Goal: Task Accomplishment & Management: Use online tool/utility

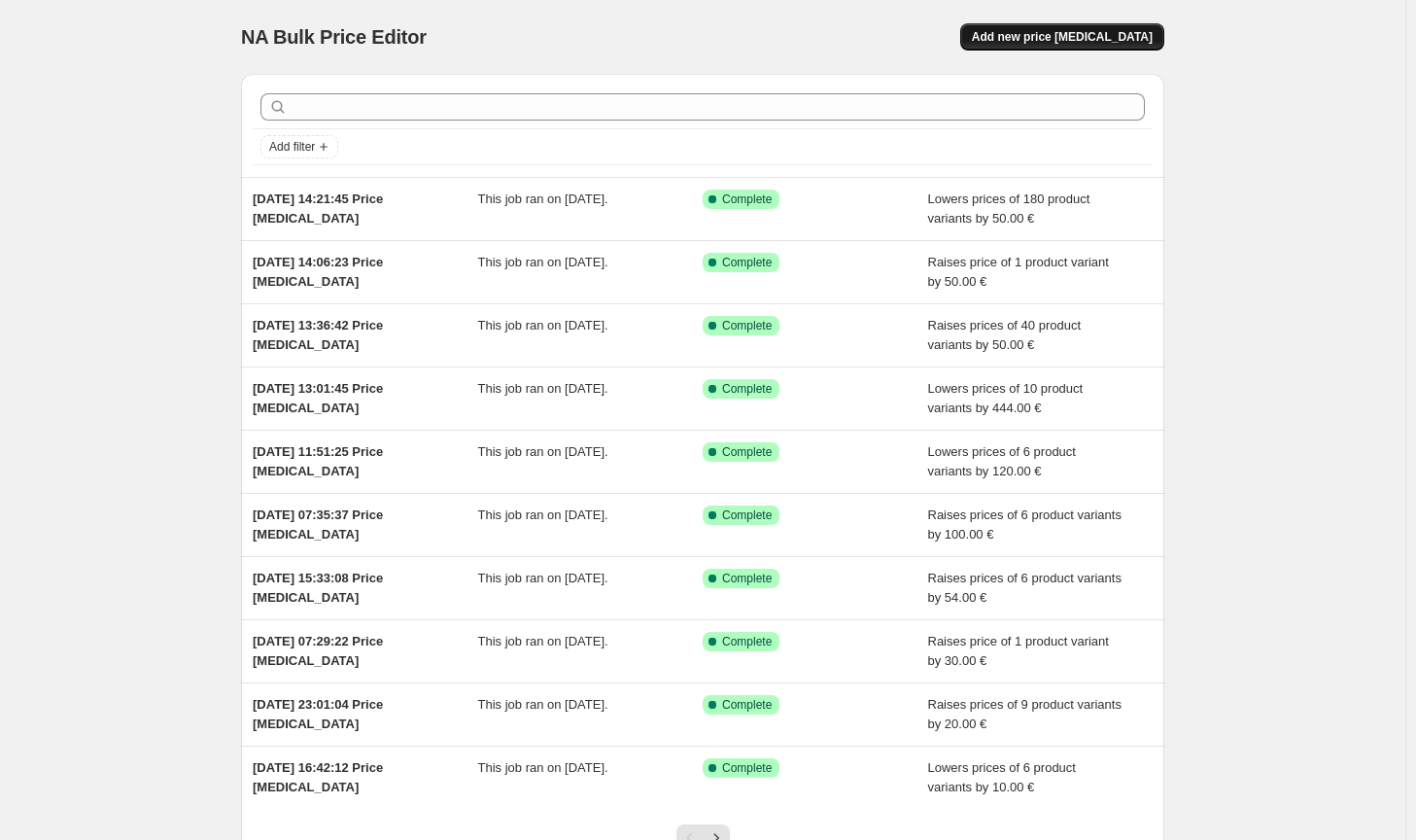
click at [1066, 49] on button "Add new price [MEDICAL_DATA]" at bounding box center [1062, 37] width 204 height 27
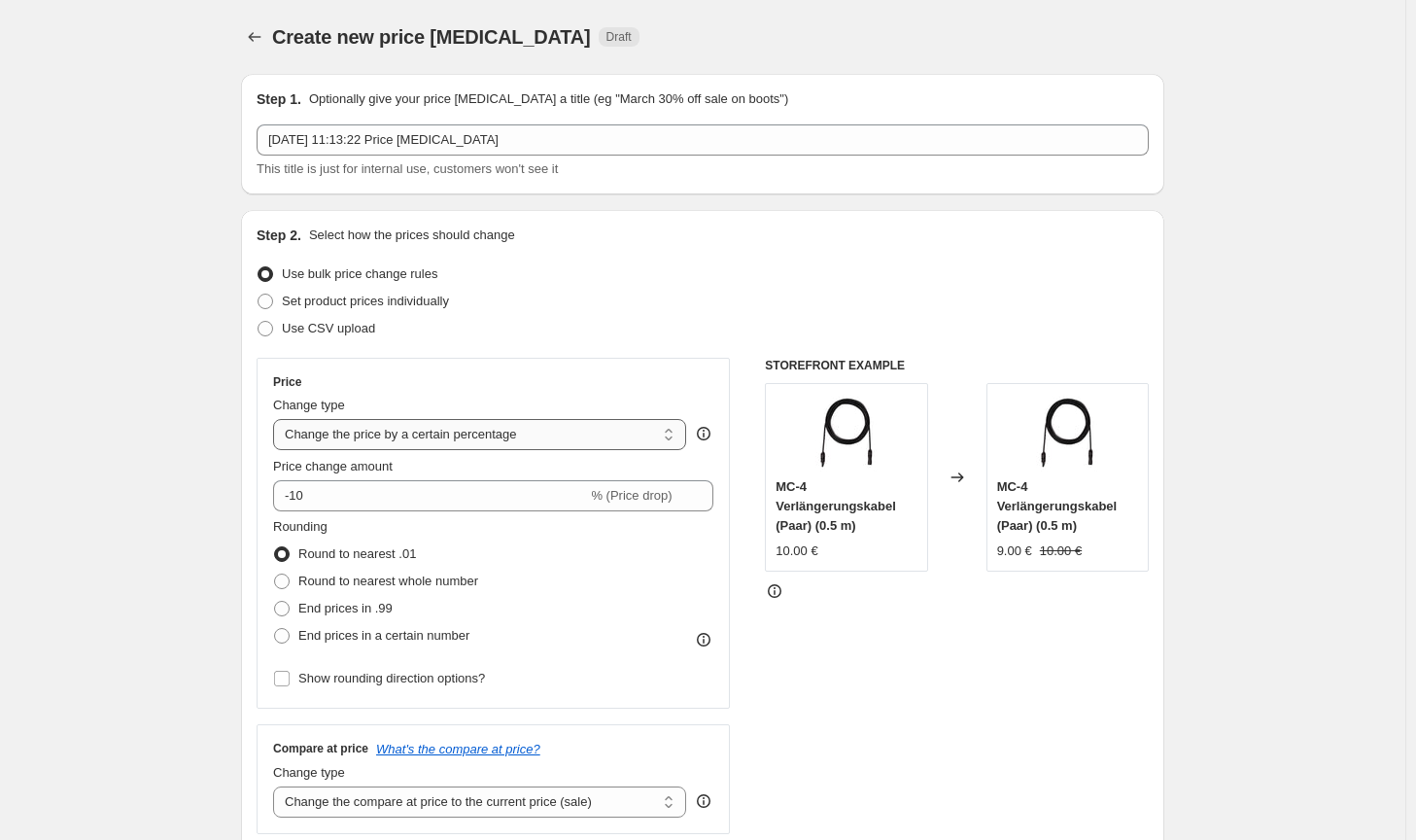
click at [465, 425] on select "Change the price to a certain amount Change the price by a certain amount Chang…" at bounding box center [479, 434] width 413 height 31
select select "by"
click at [277, 419] on select "Change the price to a certain amount Change the price by a certain amount Chang…" at bounding box center [479, 434] width 413 height 31
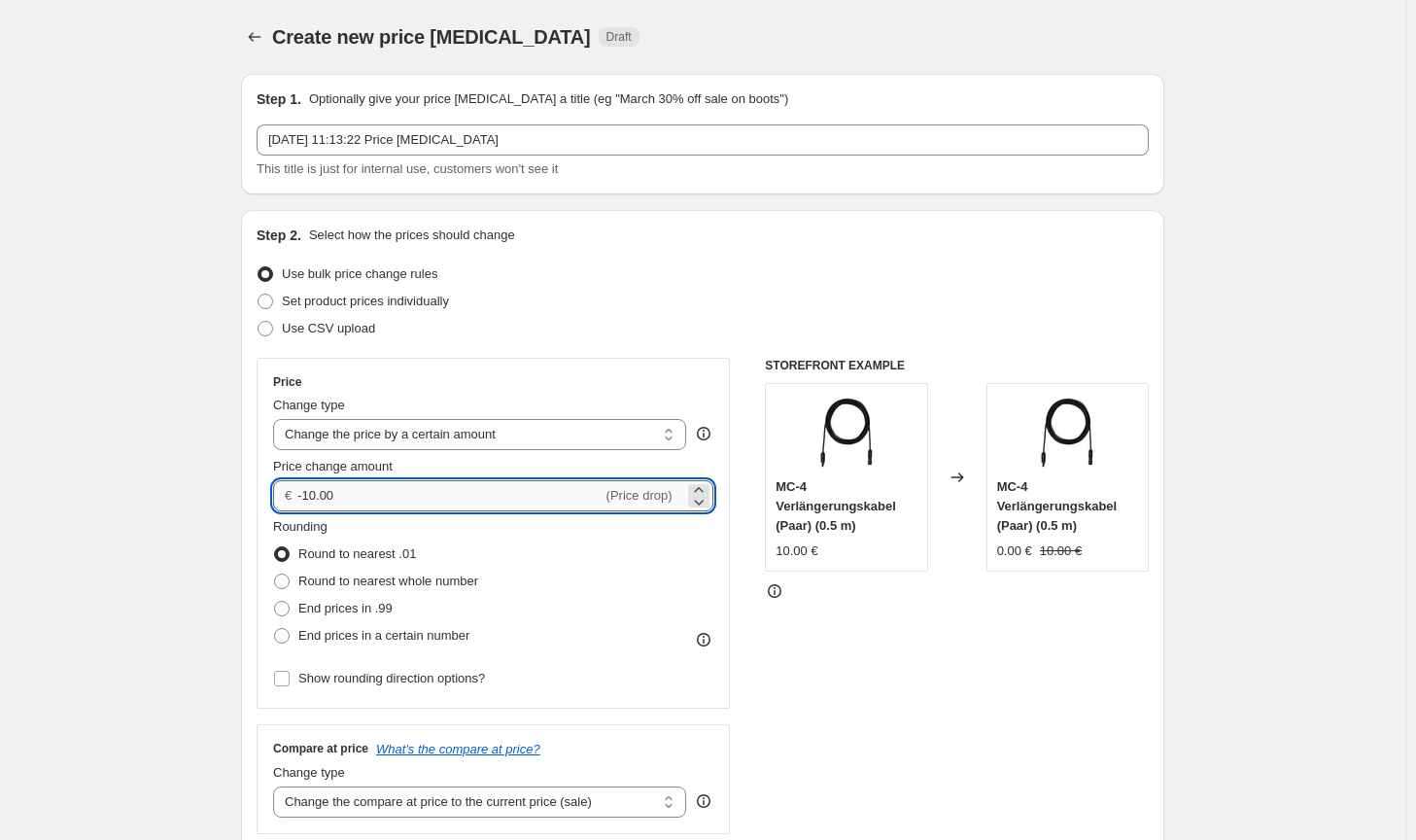
drag, startPoint x: 376, startPoint y: 483, endPoint x: 308, endPoint y: 487, distance: 68.1
click at [308, 487] on input "-10.00" at bounding box center [449, 496] width 304 height 31
type input "-50.00"
click at [412, 586] on span "Round to nearest whole number" at bounding box center [388, 580] width 180 height 15
click at [275, 574] on input "Round to nearest whole number" at bounding box center [274, 573] width 1 height 1
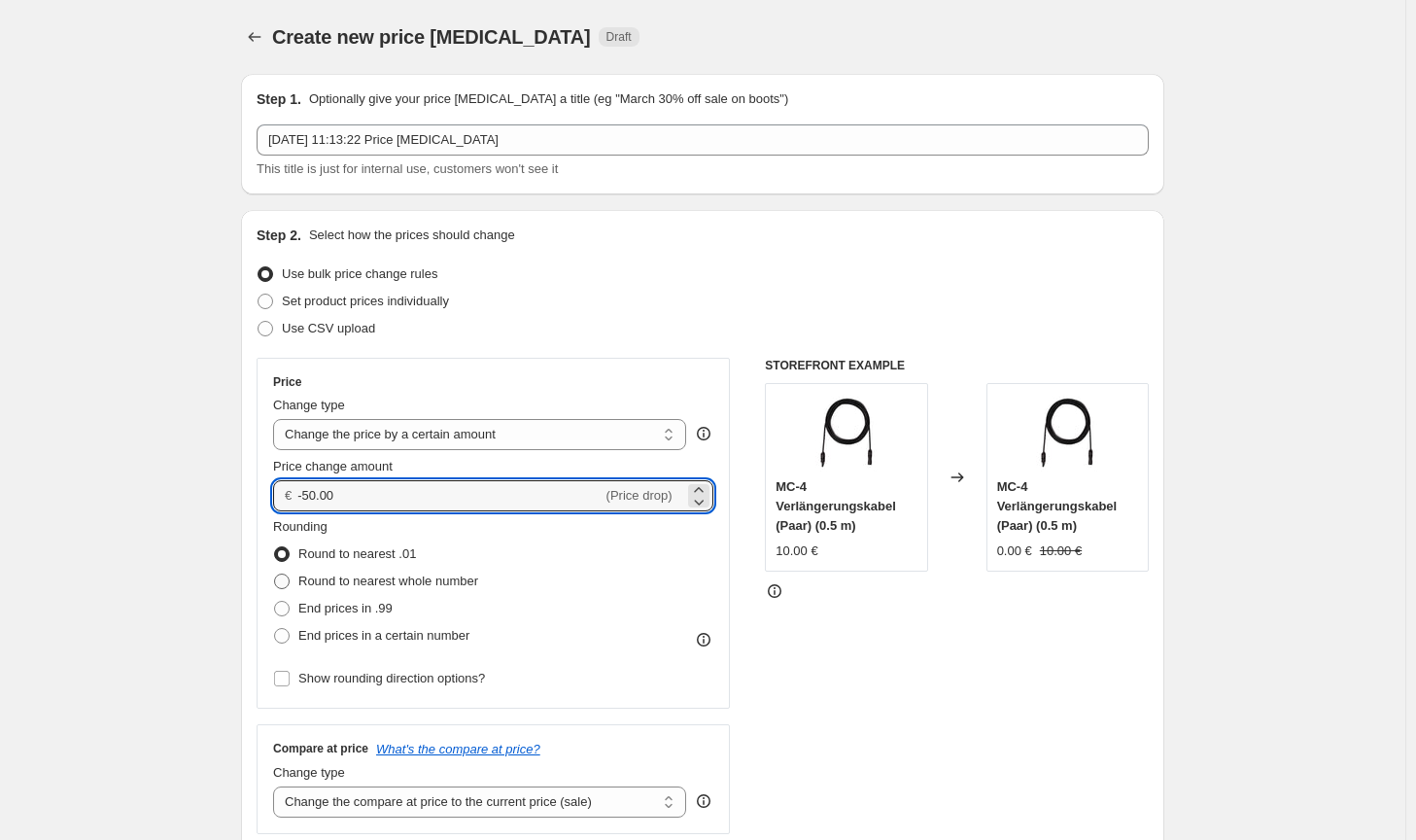
radio input "true"
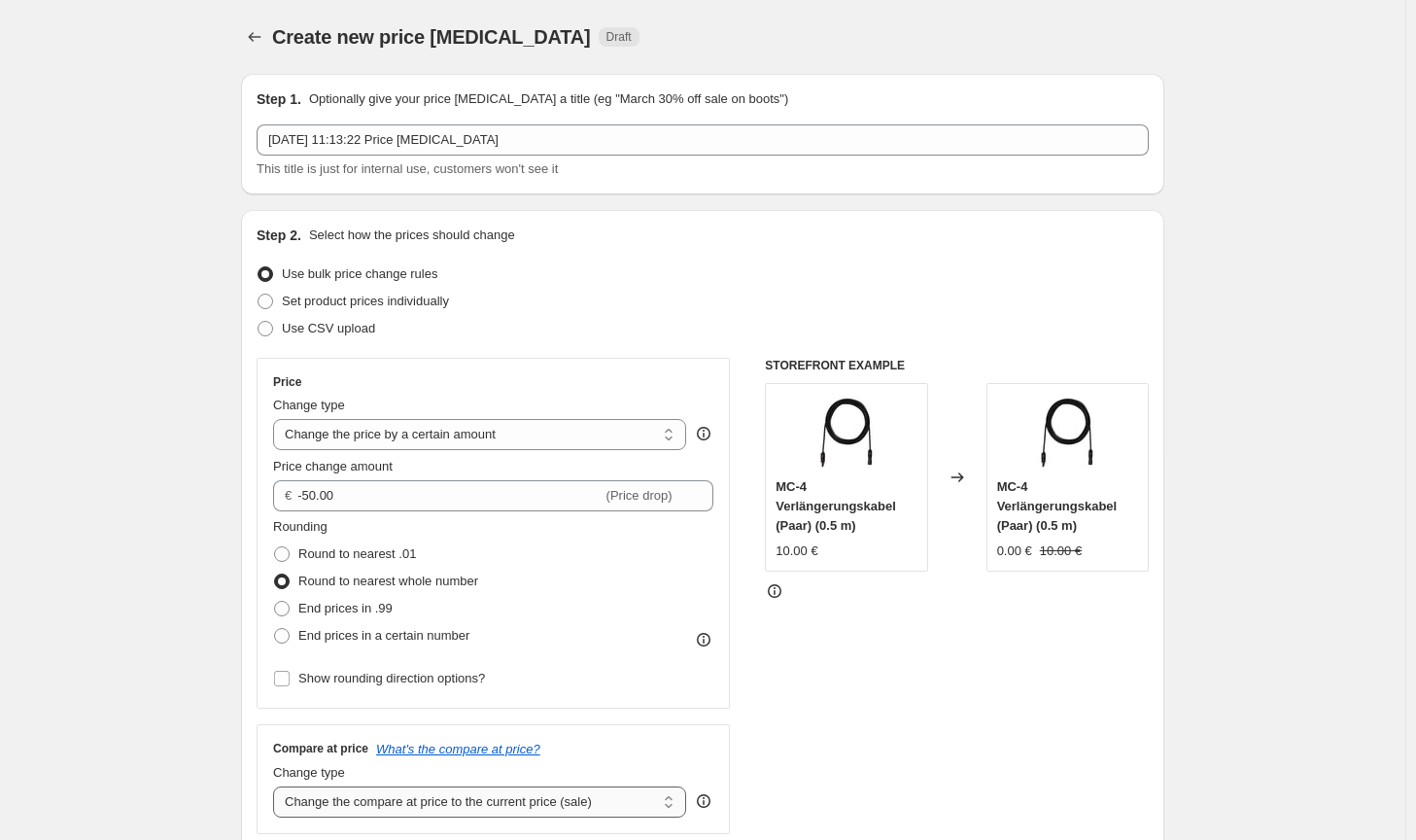
click at [597, 804] on select "Change the compare at price to the current price (sale) Change the compare at p…" at bounding box center [479, 802] width 413 height 31
select select "no_change"
click at [277, 786] on select "Change the compare at price to the current price (sale) Change the compare at p…" at bounding box center [479, 802] width 413 height 31
click at [945, 754] on div "STOREFRONT EXAMPLE MC-4 Verlängerungskabel (Paar) (0.5 m) 10.00 € Changed to MC…" at bounding box center [956, 596] width 384 height 476
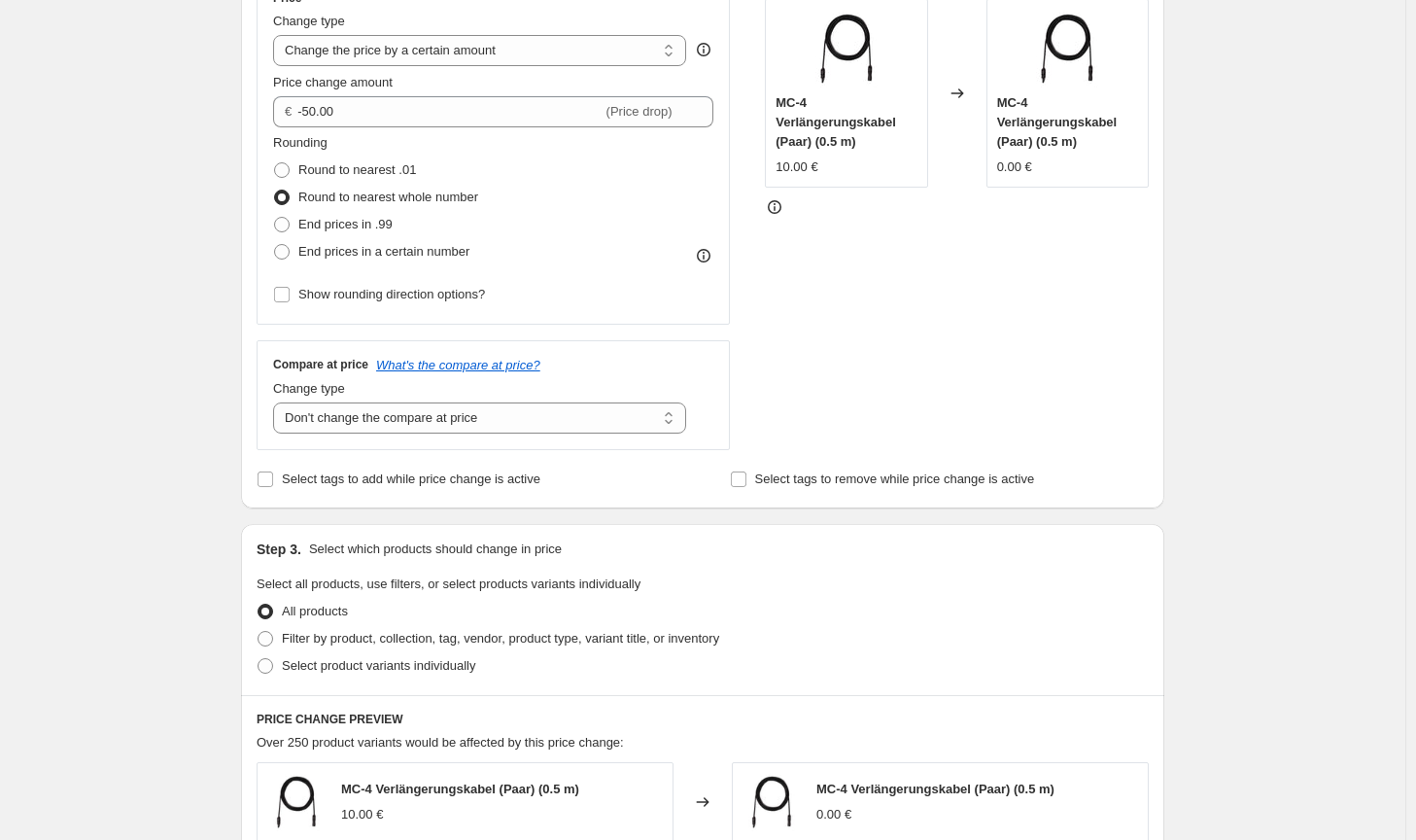
scroll to position [389, 0]
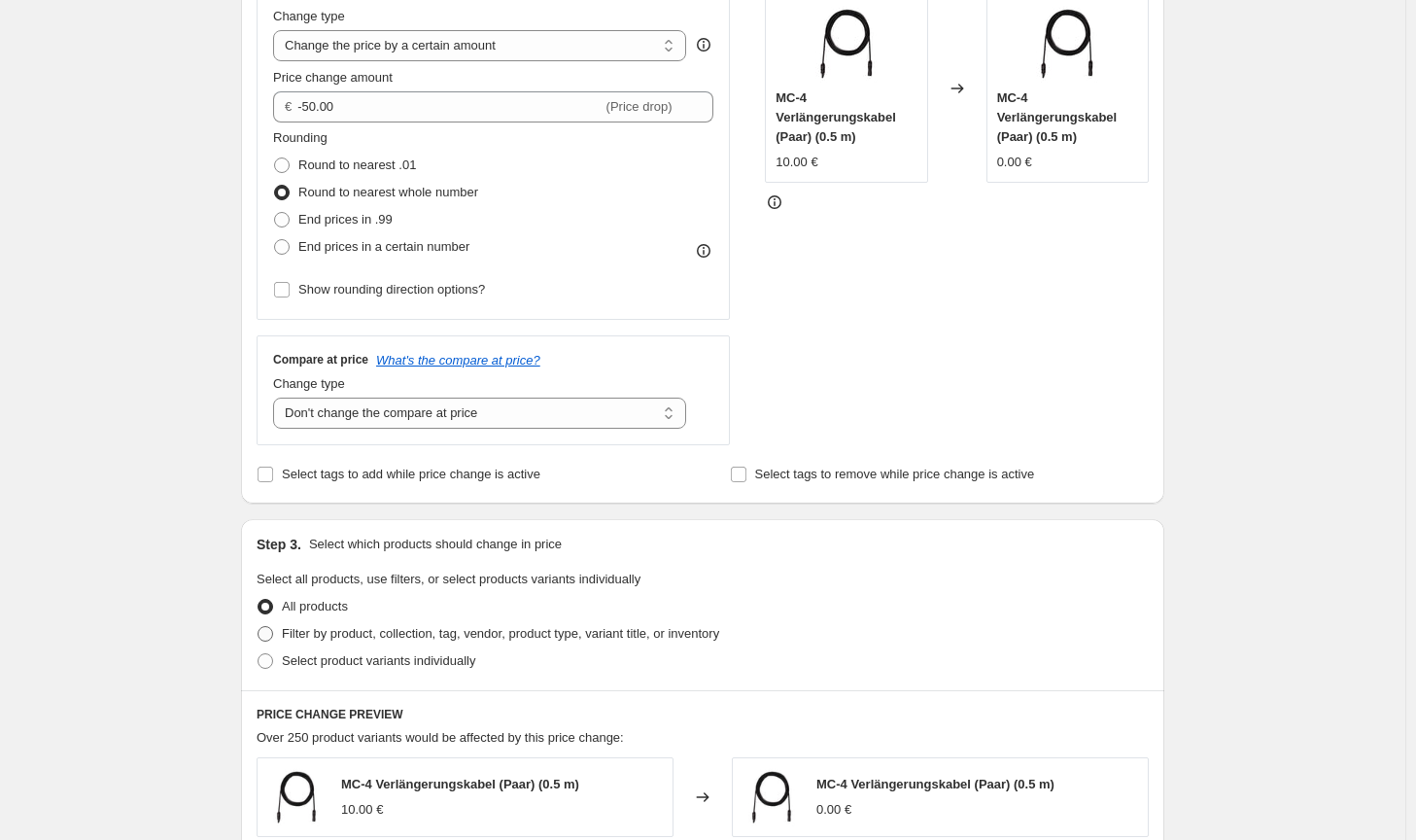
click at [680, 638] on span "Filter by product, collection, tag, vendor, product type, variant title, or inv…" at bounding box center [500, 633] width 437 height 15
click at [258, 627] on input "Filter by product, collection, tag, vendor, product type, variant title, or inv…" at bounding box center [257, 626] width 1 height 1
radio input "true"
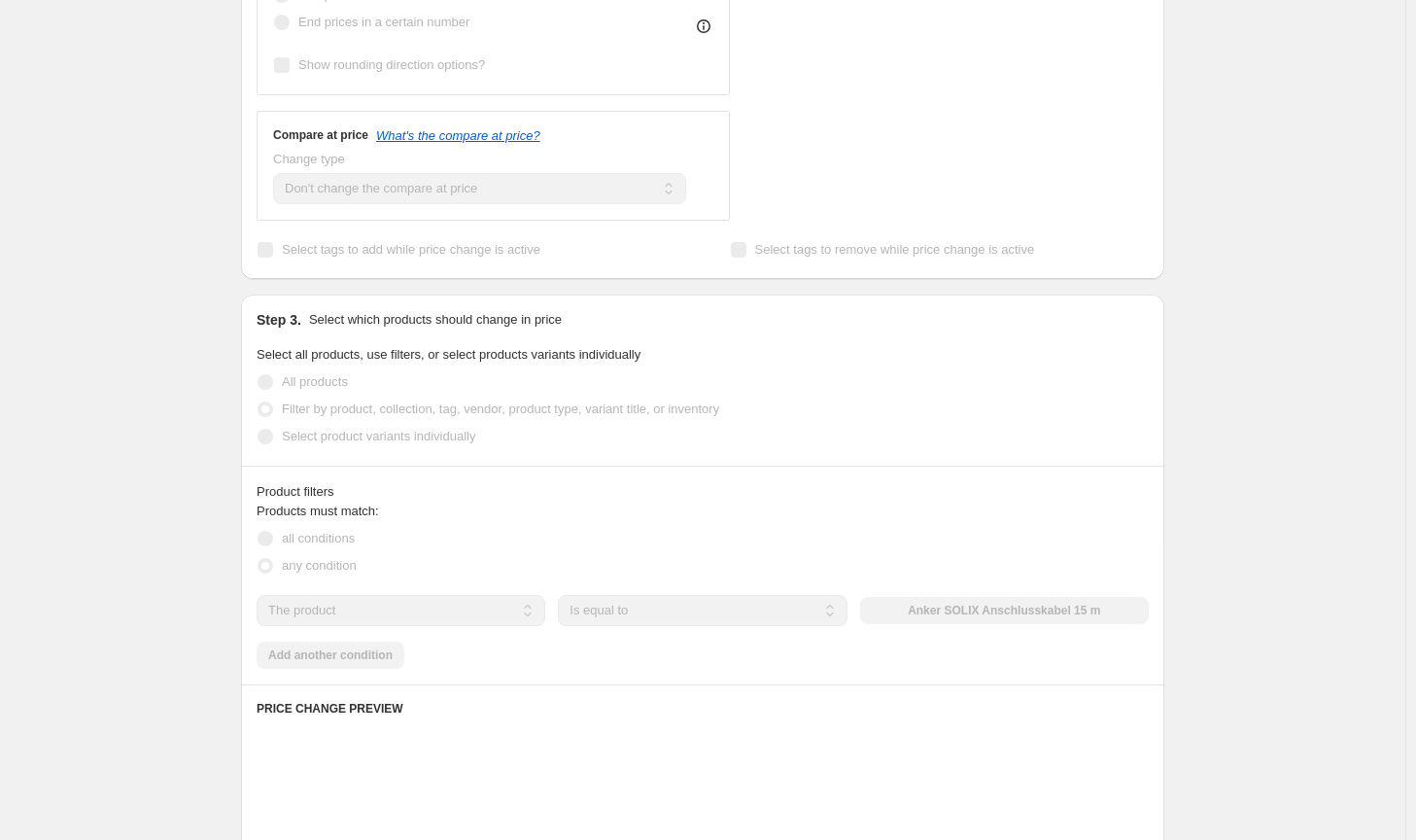
scroll to position [681, 0]
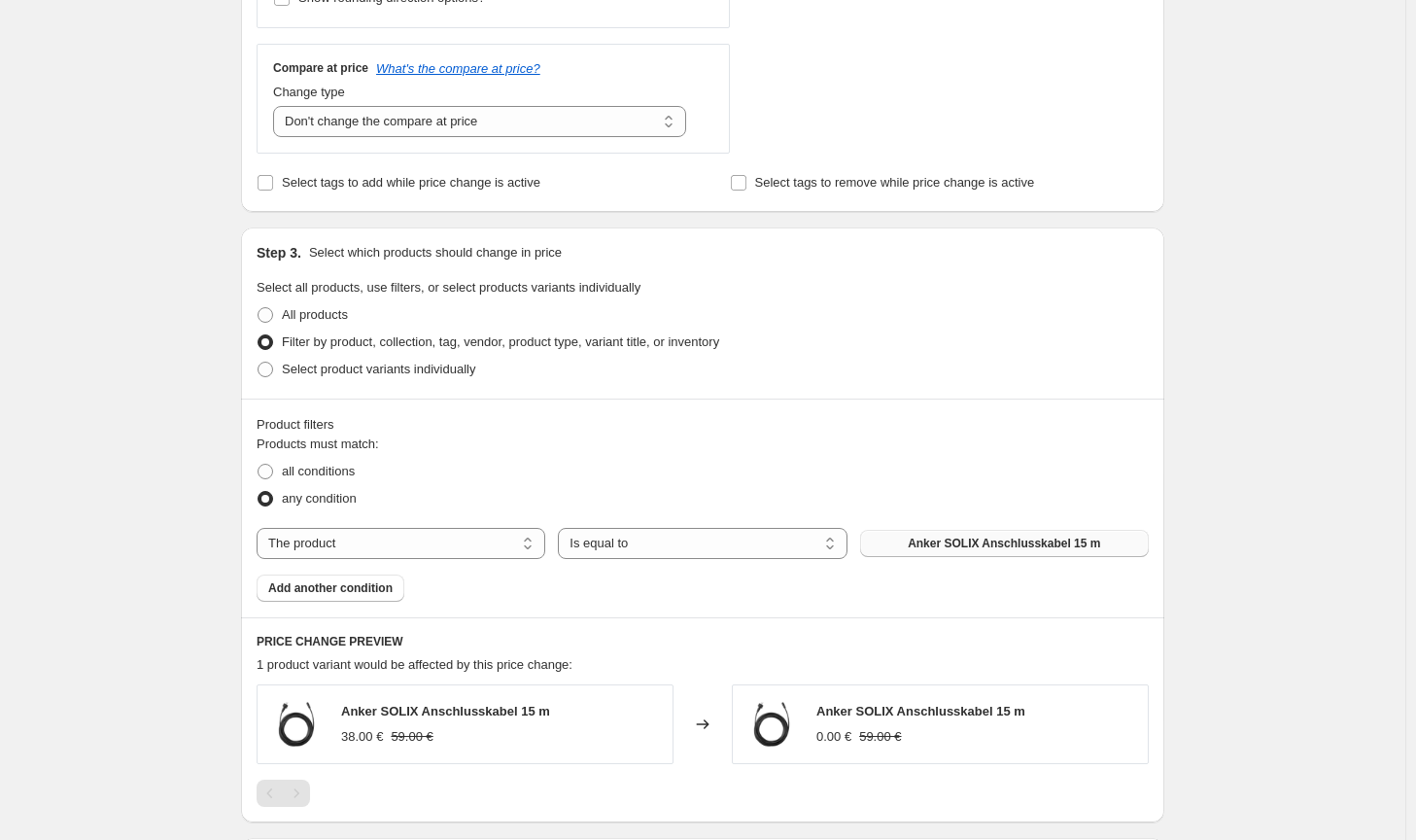
click at [1016, 553] on button "Anker SOLIX Anschlusskabel 15 m" at bounding box center [1003, 544] width 288 height 27
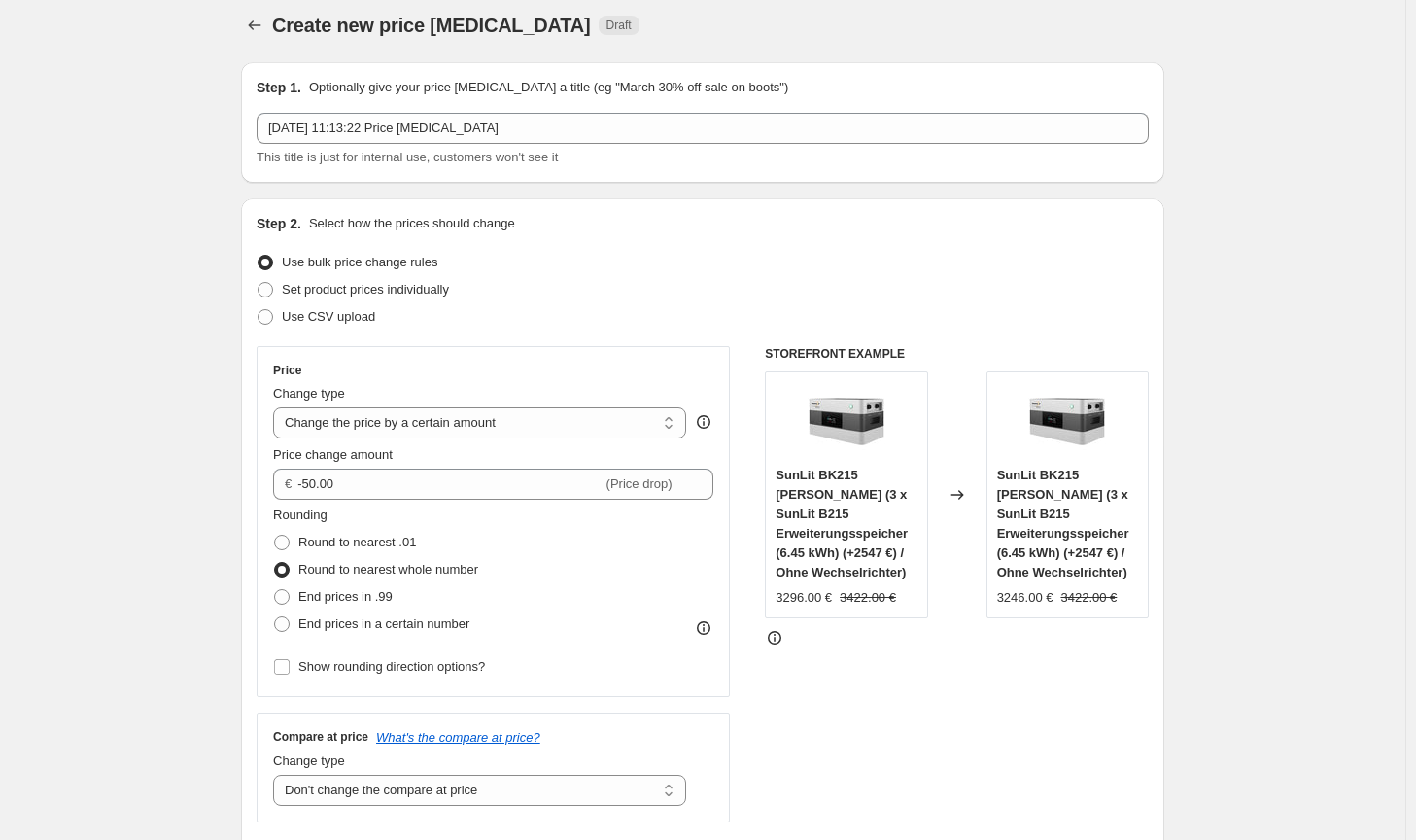
scroll to position [0, 0]
